Goal: Task Accomplishment & Management: Complete application form

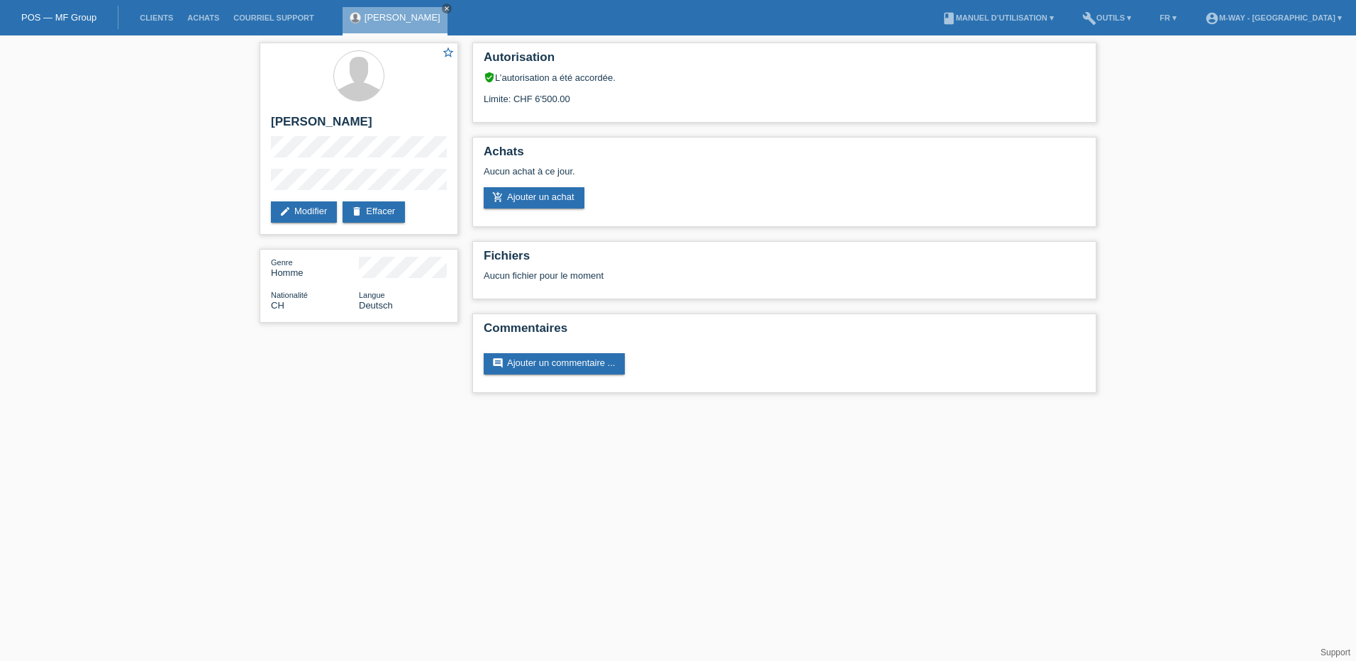
click at [154, 11] on li "Clients" at bounding box center [157, 18] width 48 height 36
click at [156, 16] on link "Clients" at bounding box center [157, 17] width 48 height 9
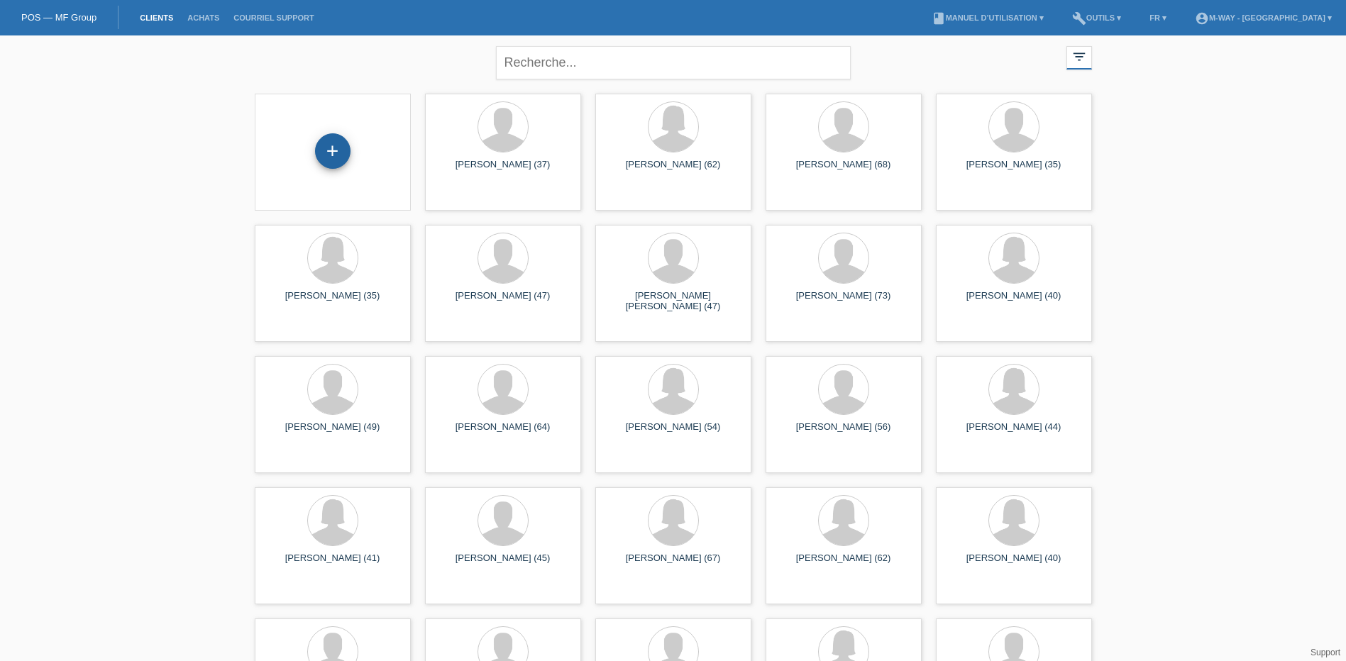
click at [343, 154] on div "+" at bounding box center [332, 150] width 35 height 35
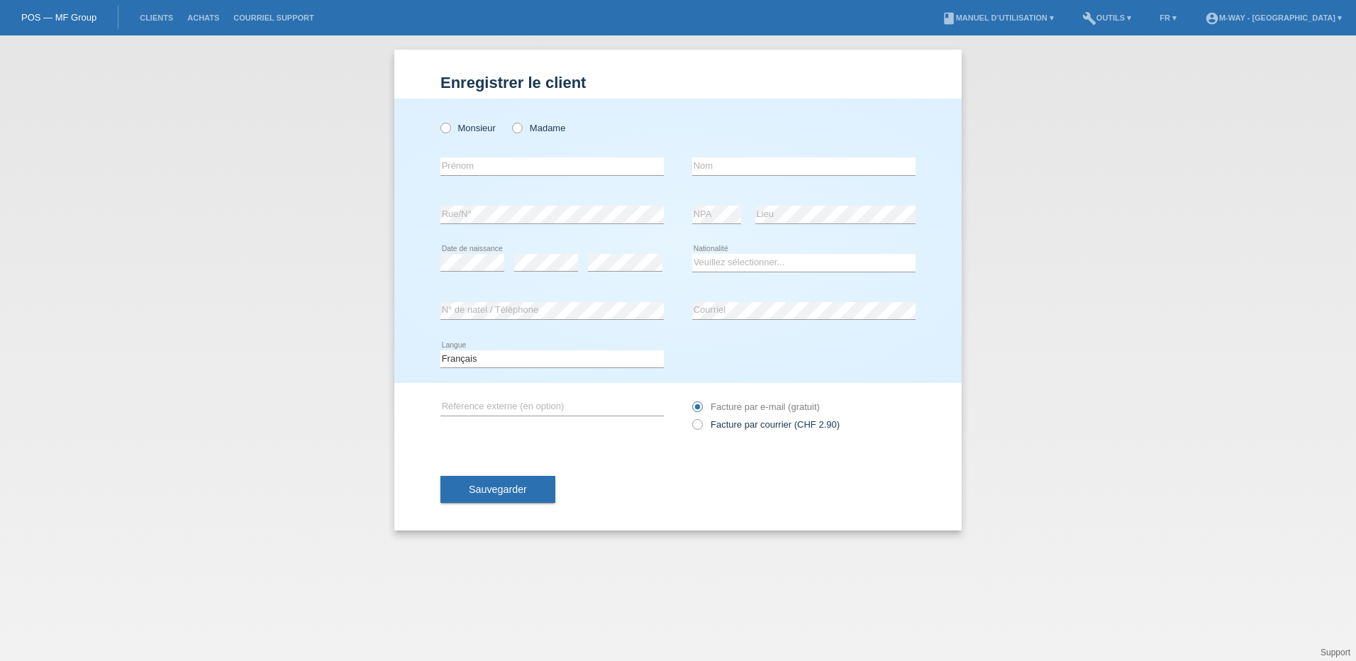
drag, startPoint x: 445, startPoint y: 129, endPoint x: 458, endPoint y: 149, distance: 24.0
click at [438, 121] on icon at bounding box center [438, 121] width 0 height 0
click at [445, 131] on input "Monsieur" at bounding box center [445, 127] width 9 height 9
radio input "true"
click at [475, 163] on input "text" at bounding box center [552, 166] width 223 height 18
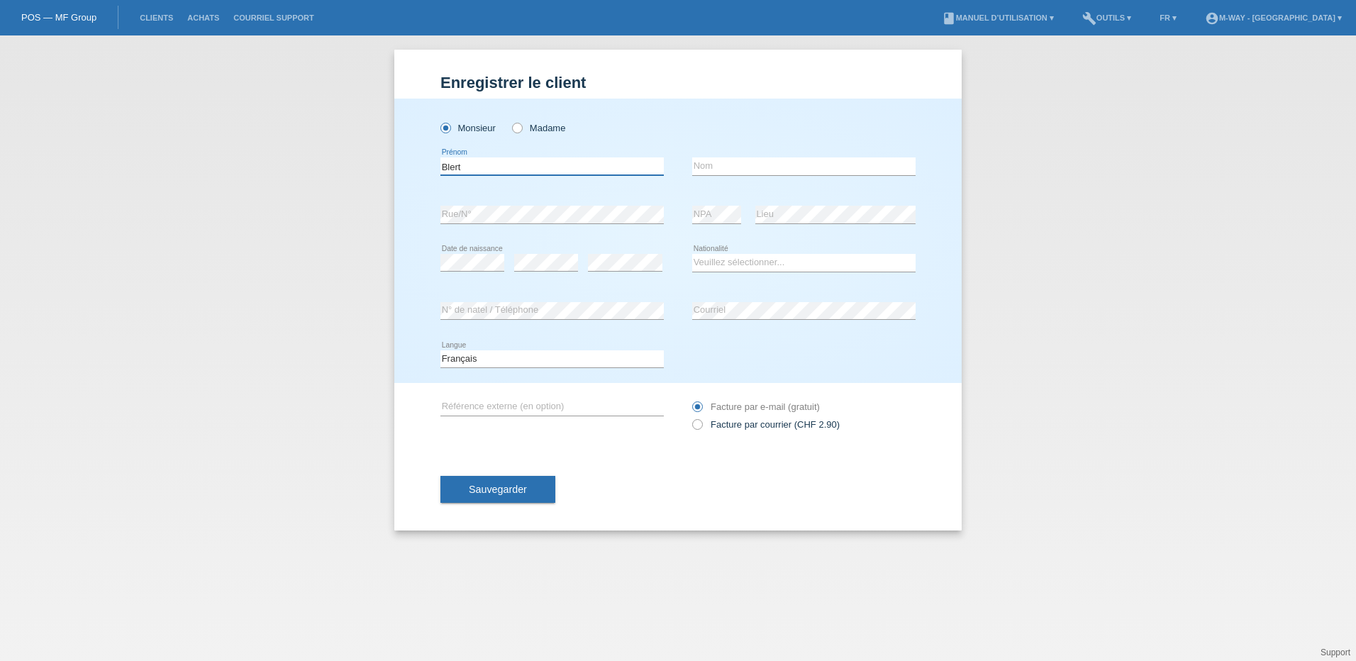
type input "Blert"
click at [718, 170] on input "text" at bounding box center [803, 166] width 223 height 18
type input "Avdyli"
click at [755, 259] on select "Veuillez sélectionner... Suisse Allemagne Autriche Liechtenstein ------------ A…" at bounding box center [803, 262] width 223 height 17
select select "CH"
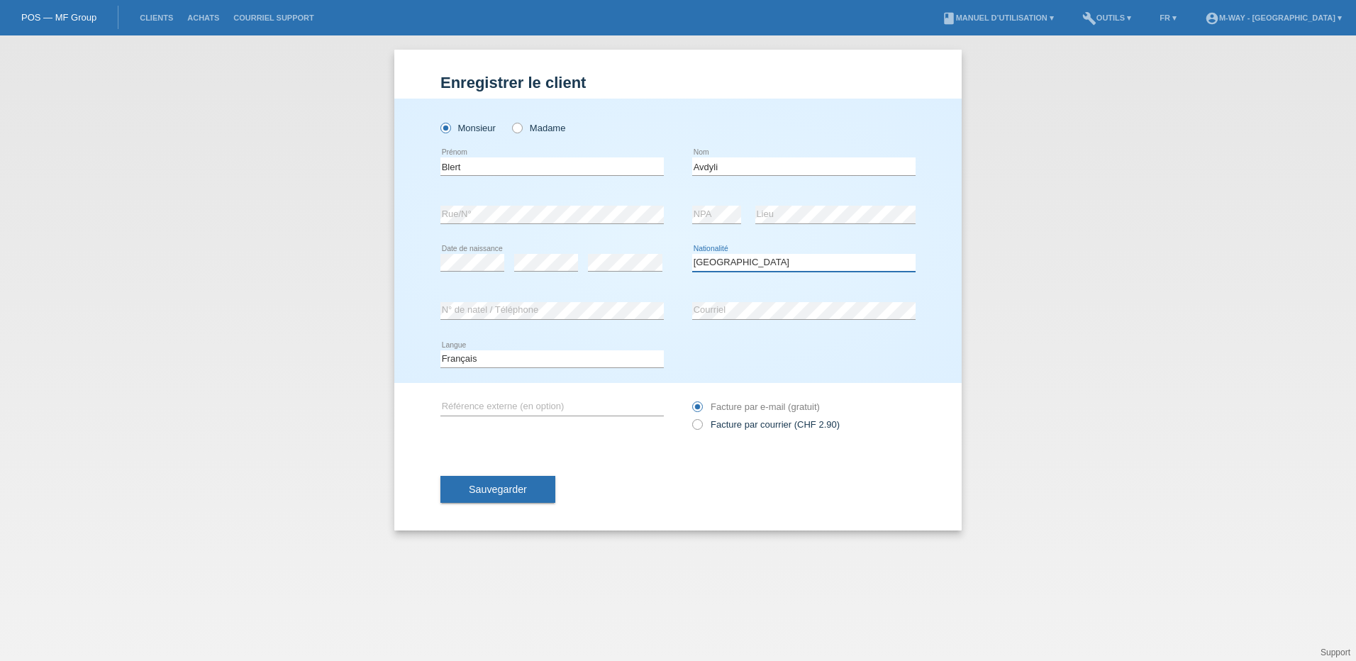
click at [692, 254] on select "Veuillez sélectionner... Suisse Allemagne Autriche Liechtenstein ------------ A…" at bounding box center [803, 262] width 223 height 17
click at [485, 487] on span "Sauvegarder" at bounding box center [498, 489] width 58 height 11
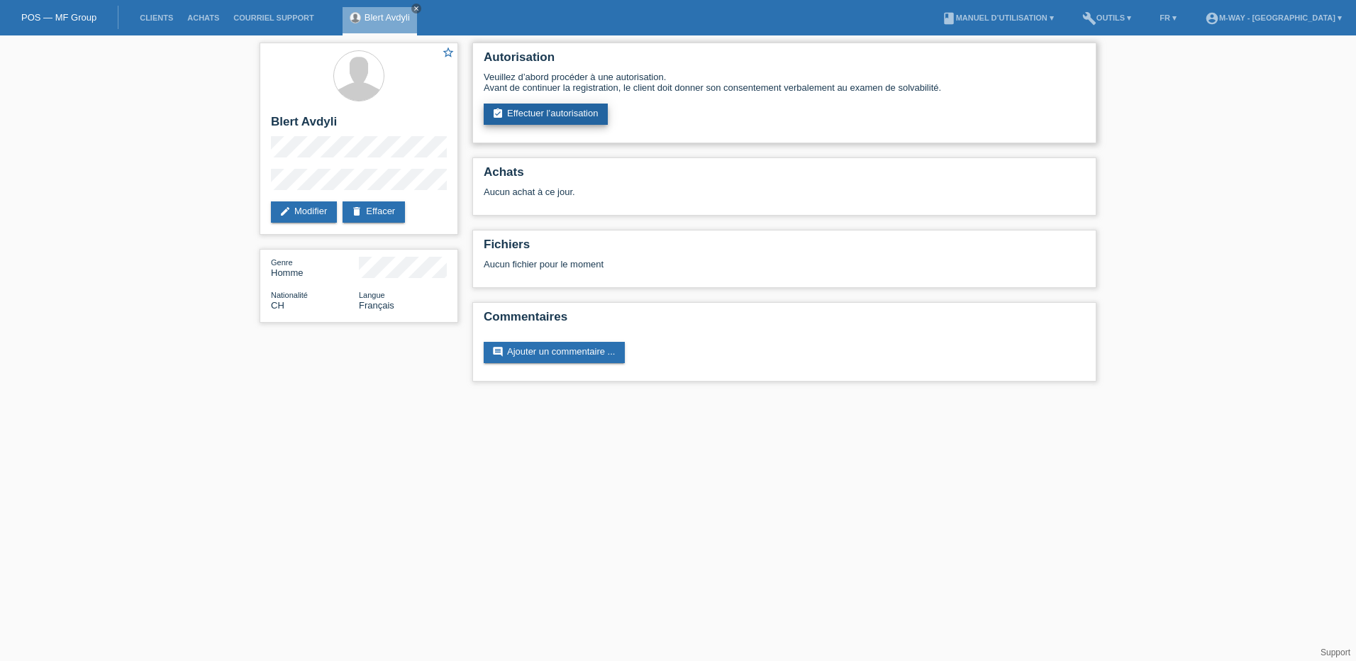
click at [559, 111] on link "assignment_turned_in Effectuer l’autorisation" at bounding box center [546, 114] width 124 height 21
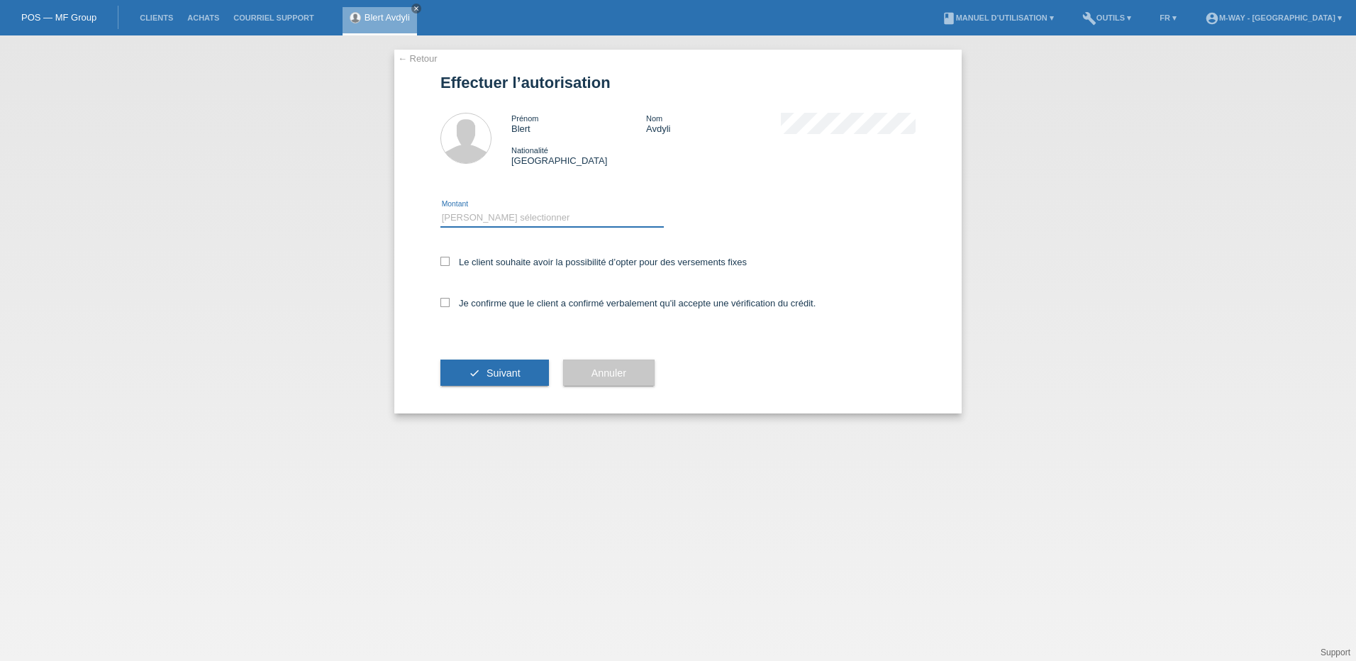
click at [484, 212] on select "Veuillez sélectionner CHF 1.00 - CHF 499.00 CHF 500.00 - CHF 1'999.00 CHF 2'000…" at bounding box center [552, 217] width 223 height 17
select select "3"
click at [441, 209] on select "Veuillez sélectionner CHF 1.00 - CHF 499.00 CHF 500.00 - CHF 1'999.00 CHF 2'000…" at bounding box center [552, 217] width 223 height 17
click at [445, 265] on icon at bounding box center [445, 261] width 9 height 9
click at [445, 265] on input "Le client souhaite avoir la possibilité d’opter pour des versements fixes" at bounding box center [445, 261] width 9 height 9
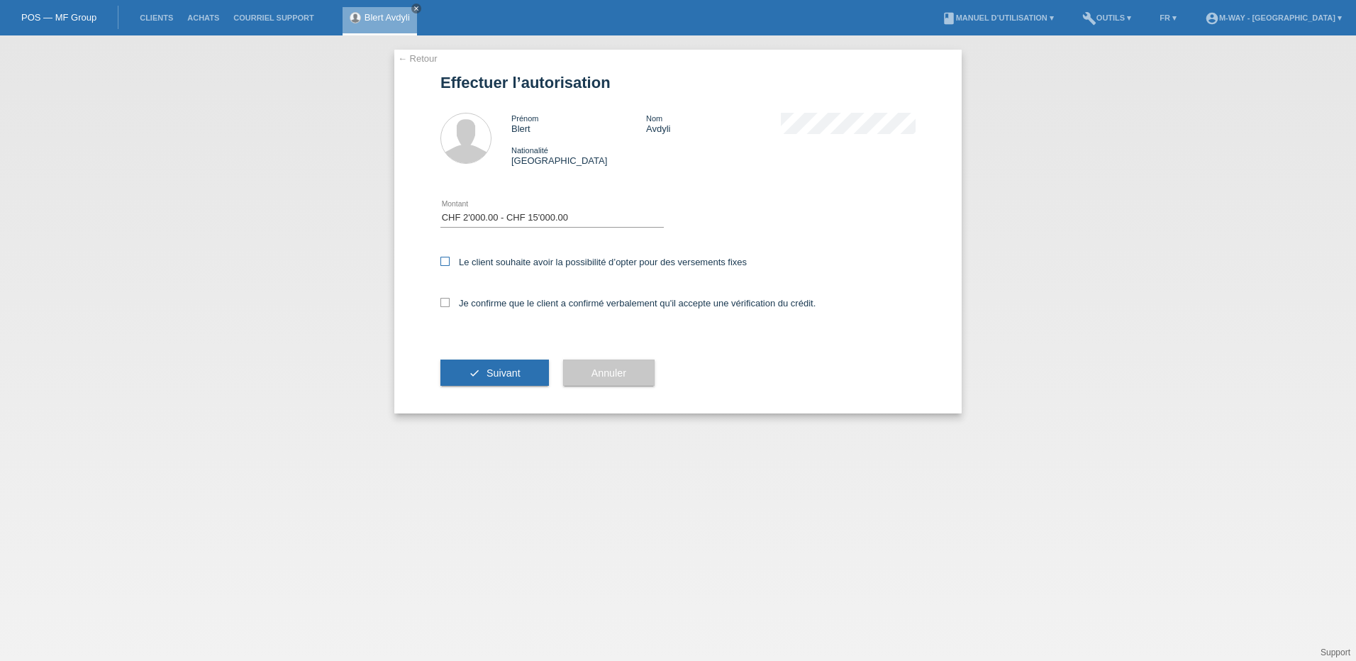
checkbox input "true"
click at [446, 301] on icon at bounding box center [445, 302] width 9 height 9
click at [446, 301] on input "Je confirme que le client a confirmé verbalement qu'il accepte une vérification…" at bounding box center [445, 302] width 9 height 9
checkbox input "true"
click at [490, 378] on span "Suivant" at bounding box center [504, 372] width 34 height 11
